Goal: Transaction & Acquisition: Purchase product/service

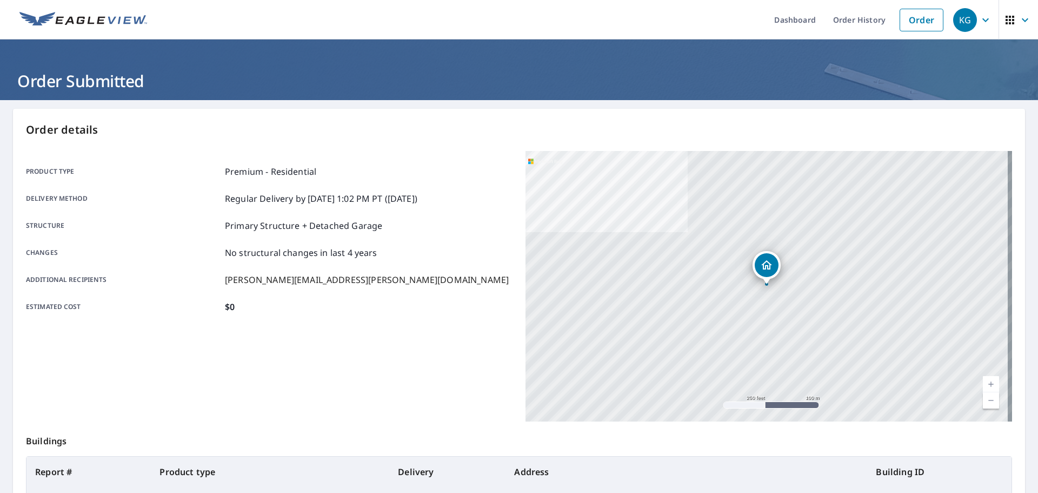
scroll to position [103, 0]
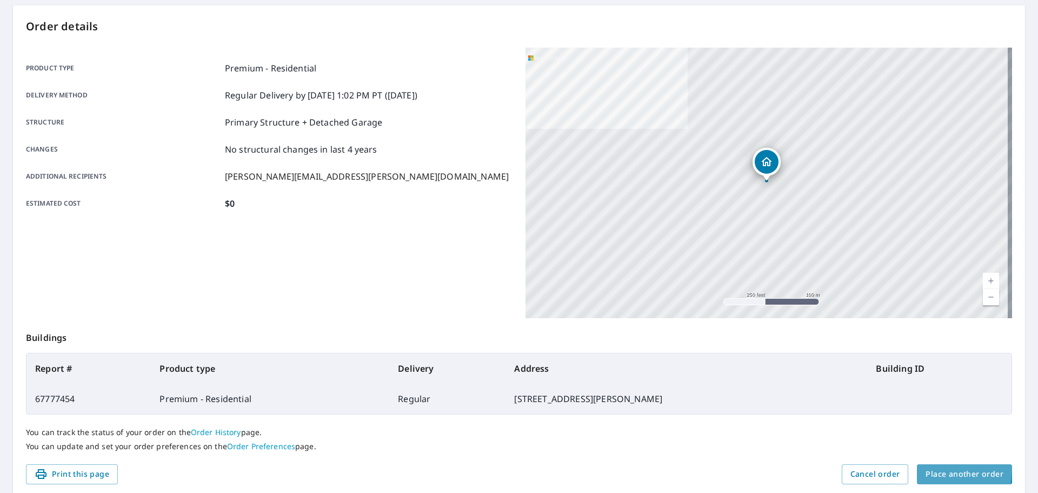
click at [926, 469] on span "Place another order" at bounding box center [965, 474] width 78 height 14
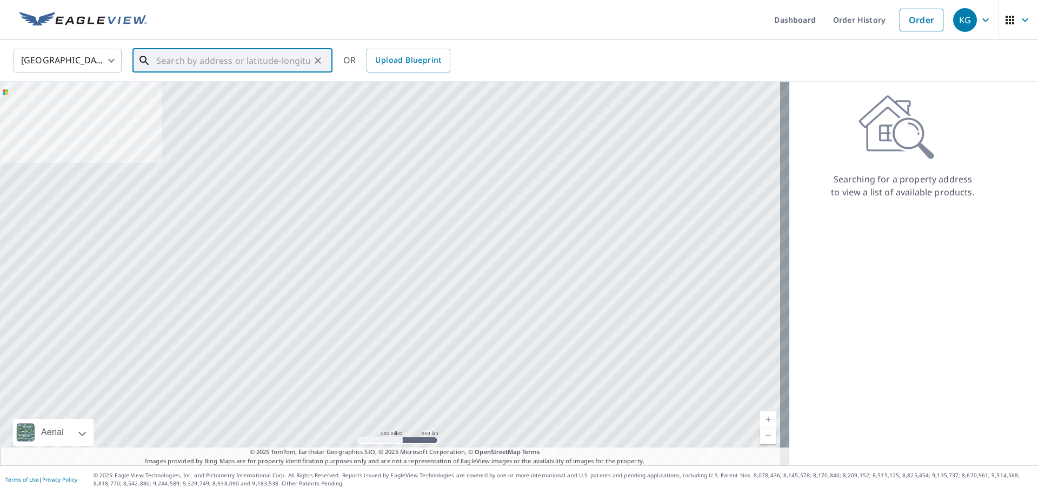
click at [226, 66] on input "text" at bounding box center [233, 60] width 154 height 30
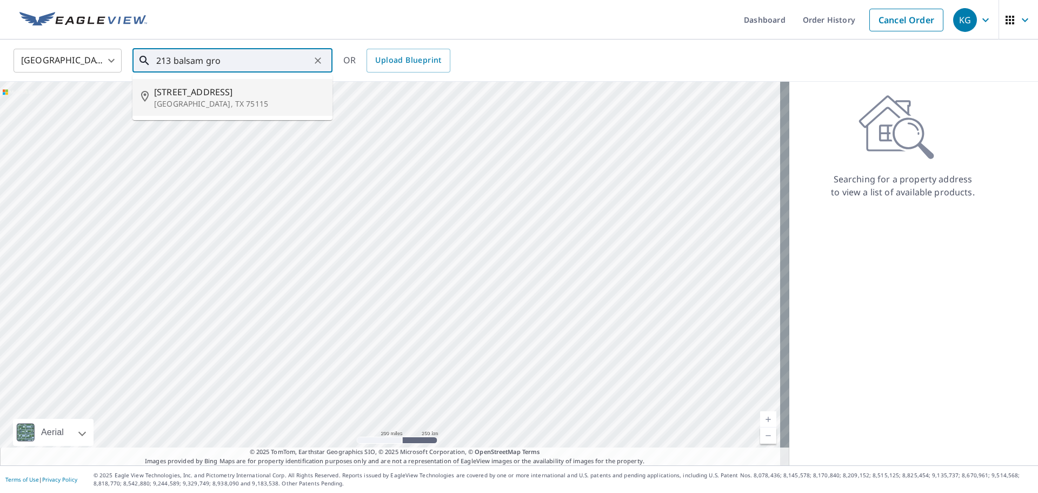
click at [231, 94] on span "[STREET_ADDRESS]" at bounding box center [239, 91] width 170 height 13
type input "[STREET_ADDRESS]"
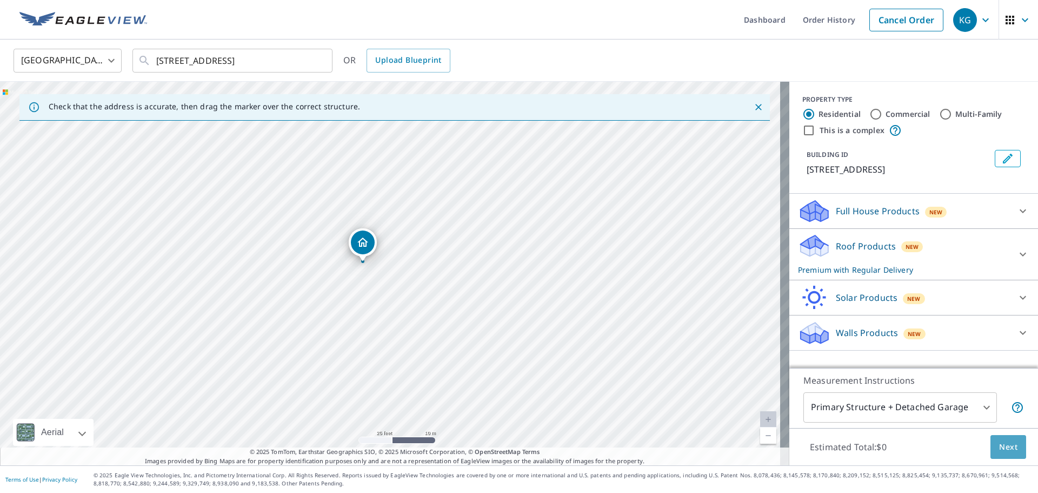
click at [1000, 447] on span "Next" at bounding box center [1008, 447] width 18 height 14
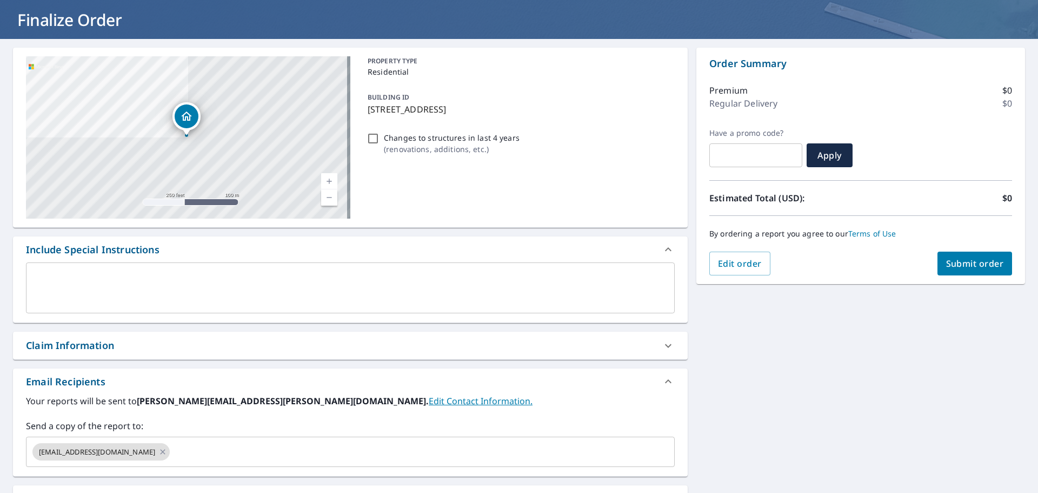
scroll to position [183, 0]
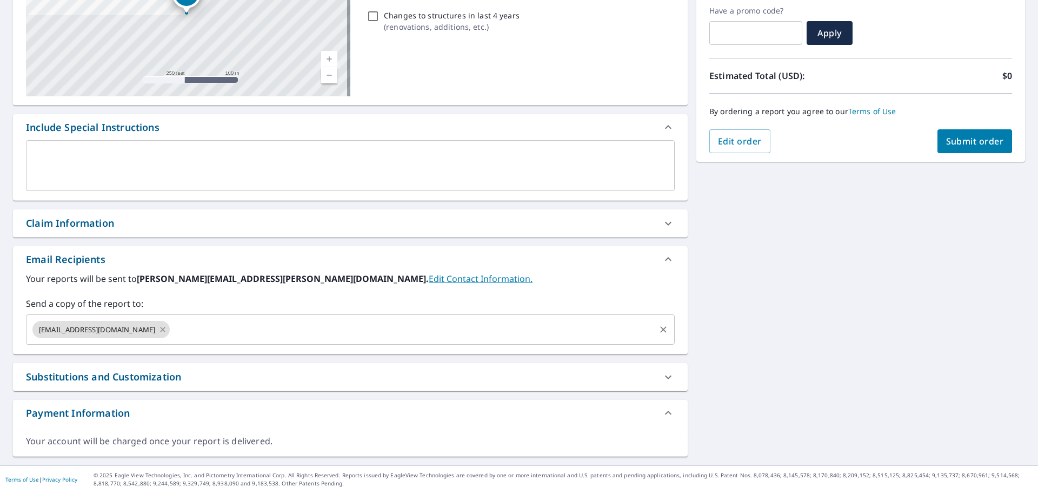
click at [161, 330] on icon at bounding box center [163, 329] width 5 height 5
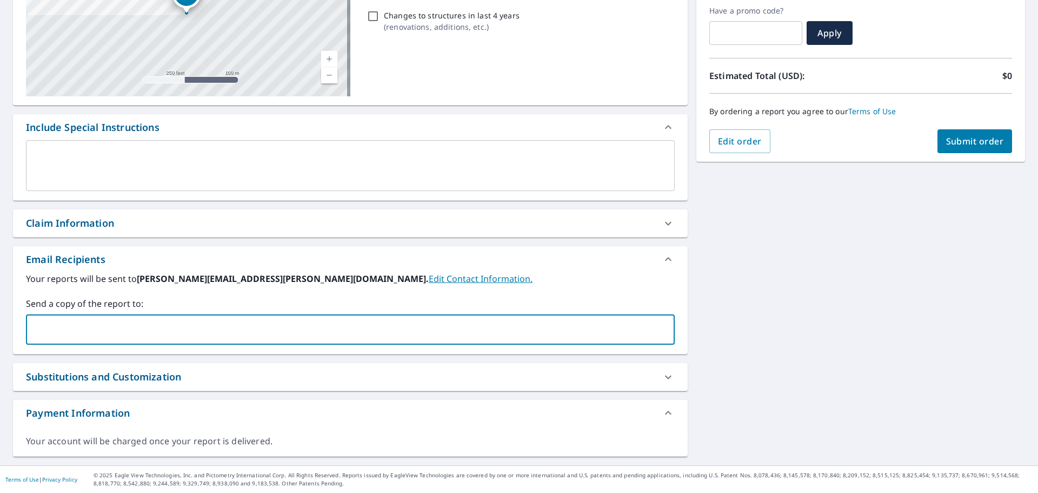
click at [137, 331] on input "text" at bounding box center [342, 329] width 623 height 21
type input "[PERSON_NAME][EMAIL_ADDRESS][PERSON_NAME][DOMAIN_NAME]"
click at [974, 148] on button "Submit order" at bounding box center [975, 141] width 75 height 24
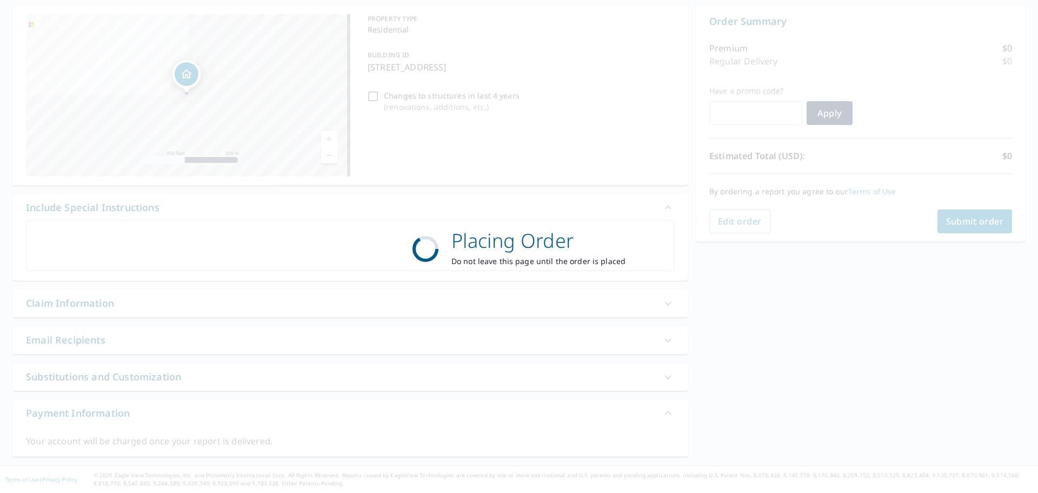
scroll to position [103, 0]
